Goal: Answer question/provide support: Answer question/provide support

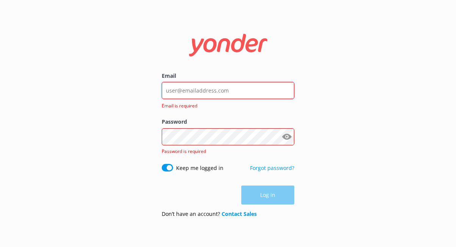
type input "[EMAIL_ADDRESS][DOMAIN_NAME]"
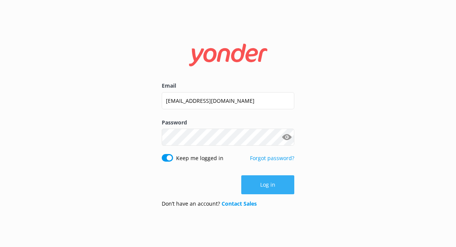
click at [252, 182] on button "Log in" at bounding box center [267, 184] width 53 height 19
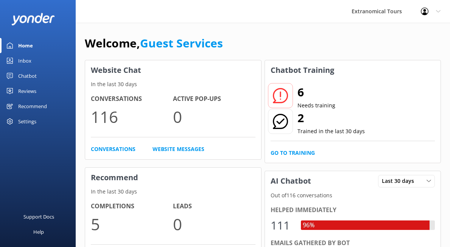
click at [55, 60] on link "Inbox" at bounding box center [38, 60] width 76 height 15
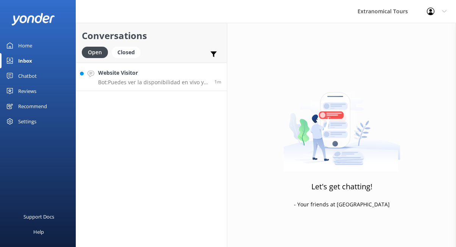
click at [125, 84] on p "Bot: Puedes ver la disponibilidad en vivo y reservar tu tour de un día a Yosemi…" at bounding box center [153, 82] width 111 height 7
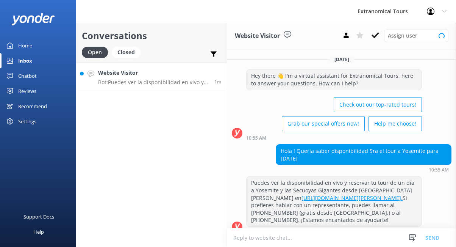
scroll to position [9, 0]
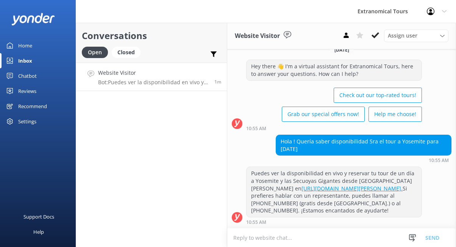
click at [354, 137] on div "Hola ! Quería saber disponibilidad Sra el tour a Yosemite para [DATE]" at bounding box center [363, 145] width 175 height 20
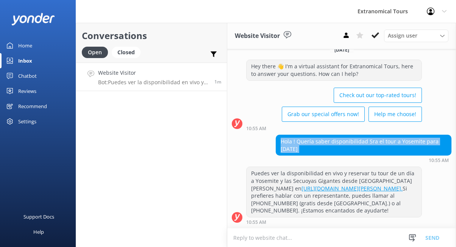
click at [354, 137] on div "Hola ! Quería saber disponibilidad Sra el tour a Yosemite para [DATE]" at bounding box center [363, 145] width 175 height 20
copy div "Hola ! Quería saber disponibilidad Sra el tour a Yosemite para [DATE]"
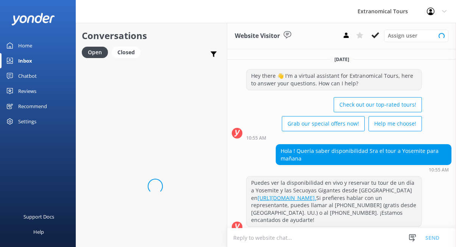
scroll to position [9, 0]
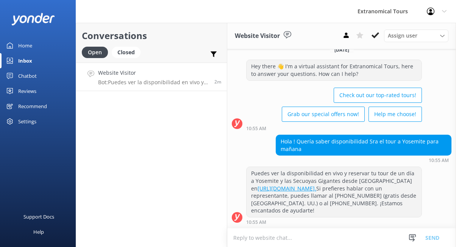
paste textarea "Lamentablemente, no tenemos existencias para mañana. La próxima disponibilidad …"
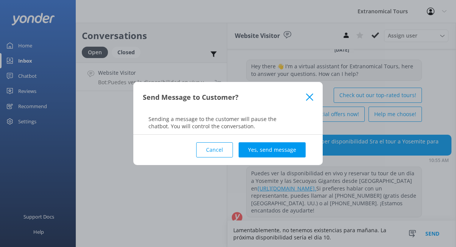
scroll to position [17, 0]
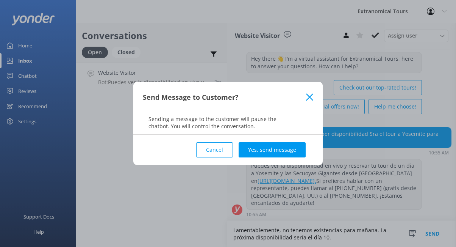
type textarea "Lamentablemente, no tenemos existencias para mañana. La próxima disponibilidad …"
click at [287, 139] on div "Cancel Yes, send message" at bounding box center [228, 149] width 170 height 30
click at [286, 147] on button "Yes, send message" at bounding box center [272, 149] width 67 height 15
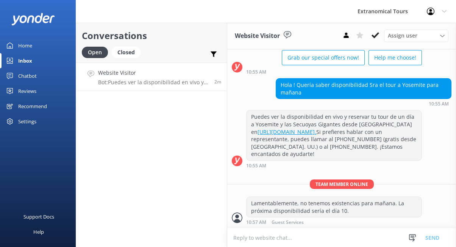
scroll to position [66, 0]
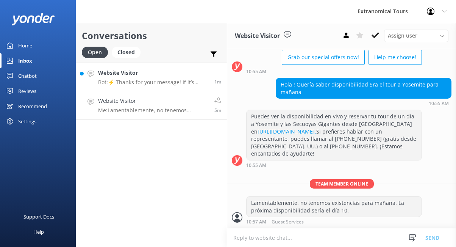
click at [181, 79] on p "Bot: ⚡ Thanks for your message! If it’s during our office hours (5:30am–10pm PT…" at bounding box center [153, 82] width 111 height 7
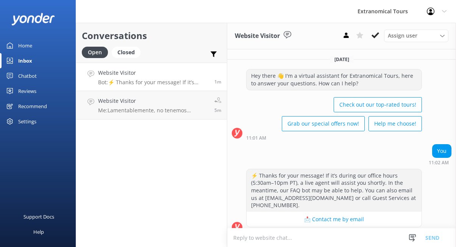
scroll to position [9, 0]
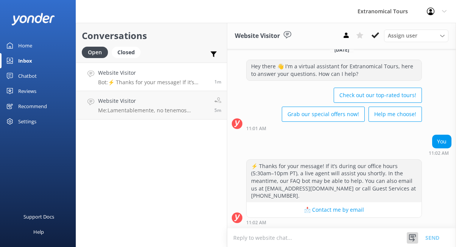
click at [410, 234] on icon at bounding box center [413, 238] width 8 height 8
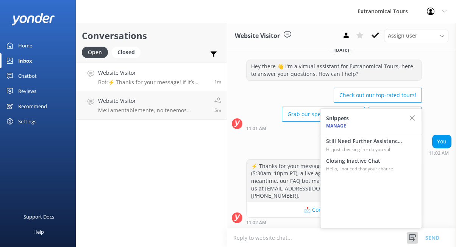
click at [304, 222] on div "11:02 AM" at bounding box center [334, 221] width 176 height 5
click at [302, 231] on textarea at bounding box center [341, 237] width 229 height 19
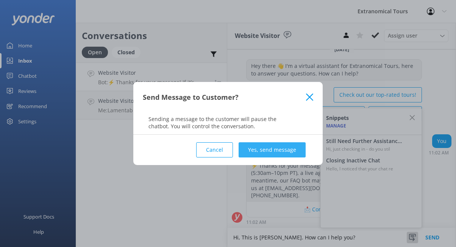
type textarea "Hi, This is Janica. How can I help you?"
click at [285, 148] on button "Yes, send message" at bounding box center [272, 149] width 67 height 15
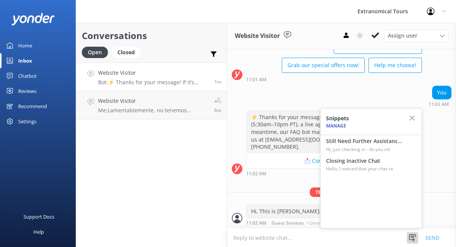
scroll to position [59, 0]
click at [410, 118] on icon "button" at bounding box center [412, 118] width 8 height 8
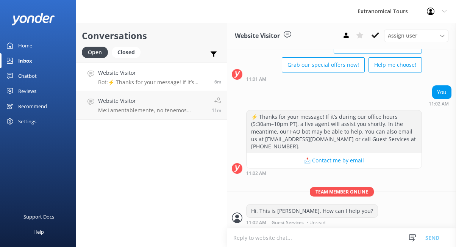
click at [163, 63] on link "Website Visitor Bot: ⚡ Thanks for your message! If it’s during our office hours…" at bounding box center [151, 76] width 151 height 28
click at [162, 69] on h4 "Website Visitor" at bounding box center [153, 73] width 111 height 8
click at [412, 236] on use at bounding box center [412, 237] width 7 height 7
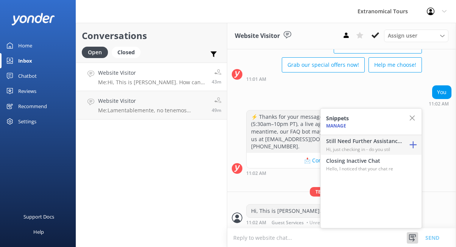
click at [381, 148] on p "Hi, just checking in - do you stil" at bounding box center [364, 148] width 76 height 7
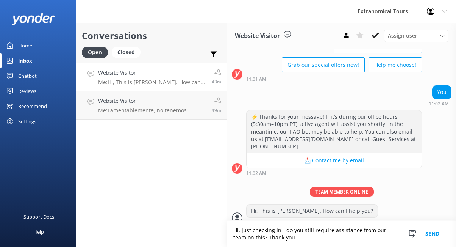
click at [434, 236] on button "Send" at bounding box center [432, 233] width 28 height 26
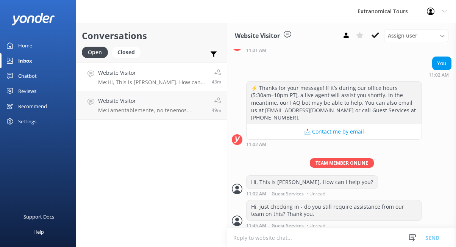
click at [169, 83] on p "Me: Hi, This is Janica. How can I help you?" at bounding box center [152, 82] width 108 height 7
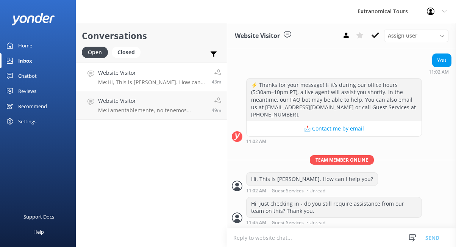
scroll to position [90, 0]
click at [200, 112] on p "Me: Lamentablemente, no tenemos existencias para mañana. La próxima disponibili…" at bounding box center [152, 110] width 108 height 7
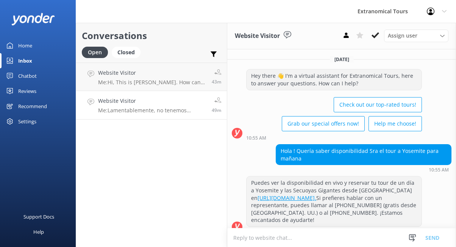
scroll to position [66, 0]
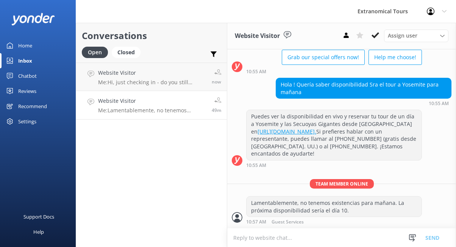
click at [413, 228] on div "Snippets Manage Still Need Further Assistance? Hi, just checking in - do you st…" at bounding box center [427, 237] width 40 height 19
click at [414, 236] on icon at bounding box center [413, 238] width 8 height 8
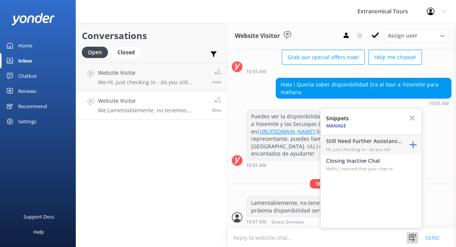
click at [382, 148] on p "Hi, just checking in - do you stil" at bounding box center [364, 148] width 76 height 7
type textarea "Hi, just checking in - do you still require assistance from our team on this? T…"
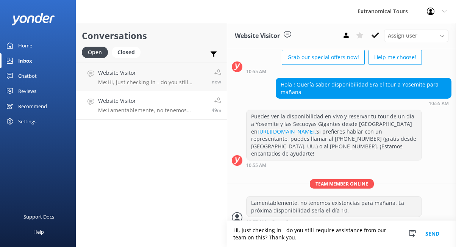
click at [428, 234] on button "Send" at bounding box center [432, 233] width 28 height 26
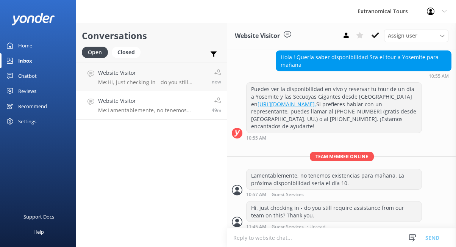
scroll to position [98, 0]
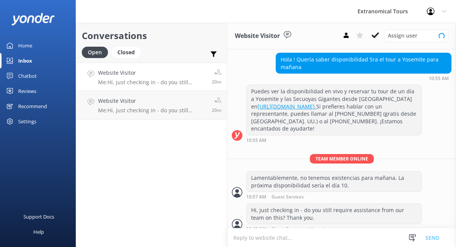
scroll to position [98, 0]
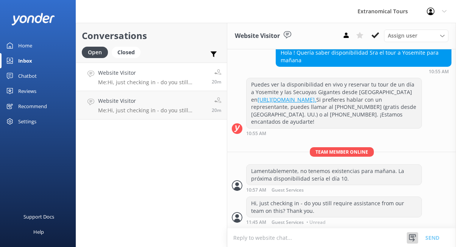
click at [415, 233] on div at bounding box center [412, 237] width 11 height 11
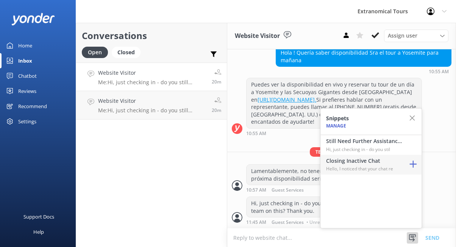
click at [372, 165] on p "Hello, I noticed that your chat re" at bounding box center [364, 168] width 76 height 7
type textarea "Hello, I noticed that your chat remains open, but inactive. I will close this l…"
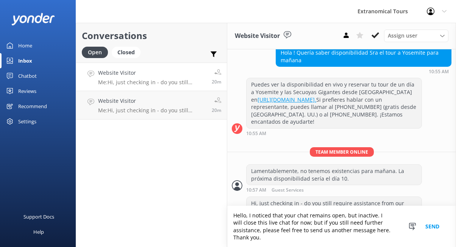
click at [436, 229] on button "Send" at bounding box center [432, 226] width 28 height 41
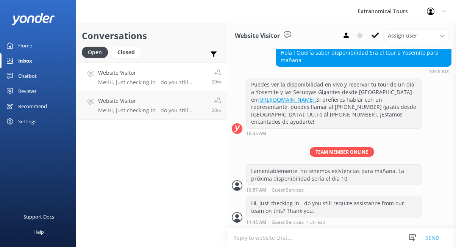
scroll to position [145, 0]
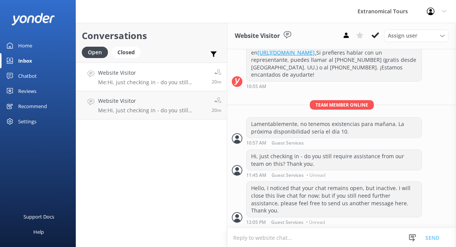
click at [187, 77] on div "Website Visitor Me: Hi, just checking in - do you still require assistance from…" at bounding box center [152, 77] width 108 height 16
click at [156, 108] on p "Me: Hi, just checking in - do you still require assistance from our team on thi…" at bounding box center [152, 110] width 108 height 7
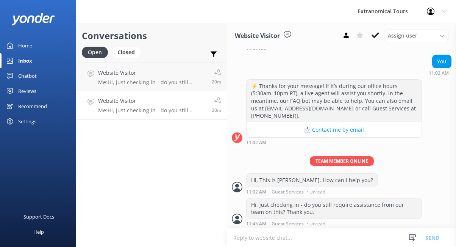
scroll to position [90, 0]
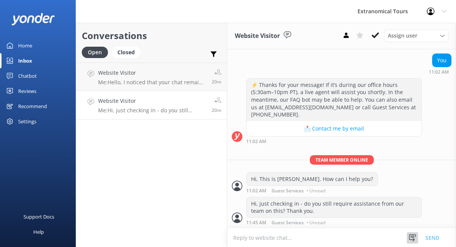
click at [409, 236] on icon at bounding box center [413, 238] width 8 height 8
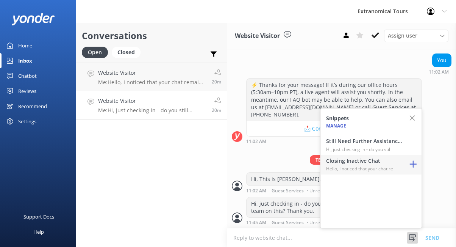
click at [376, 170] on p "Hello, I noticed that your chat re" at bounding box center [364, 168] width 76 height 7
type textarea "Hello, I noticed that your chat remains open, but inactive. I will close this l…"
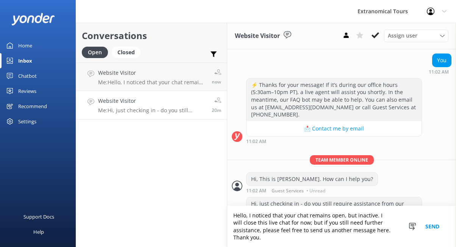
click at [425, 229] on button "Send" at bounding box center [432, 226] width 28 height 41
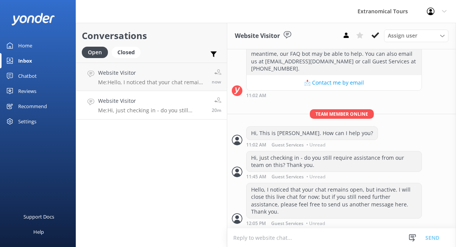
scroll to position [137, 0]
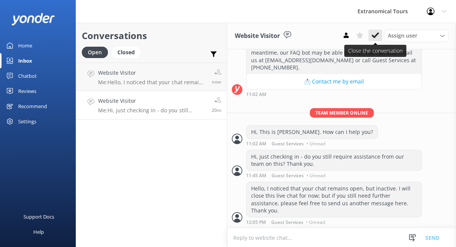
click at [375, 33] on icon at bounding box center [375, 35] width 8 height 8
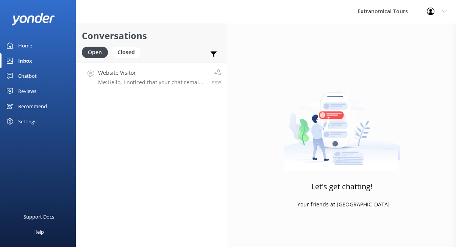
click at [210, 80] on div "now" at bounding box center [213, 77] width 15 height 16
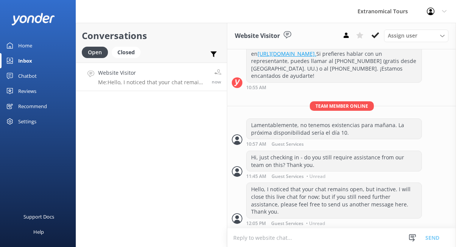
scroll to position [145, 0]
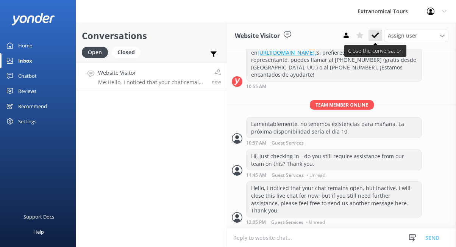
click at [378, 35] on icon at bounding box center [375, 35] width 8 height 8
